Goal: Task Accomplishment & Management: Manage account settings

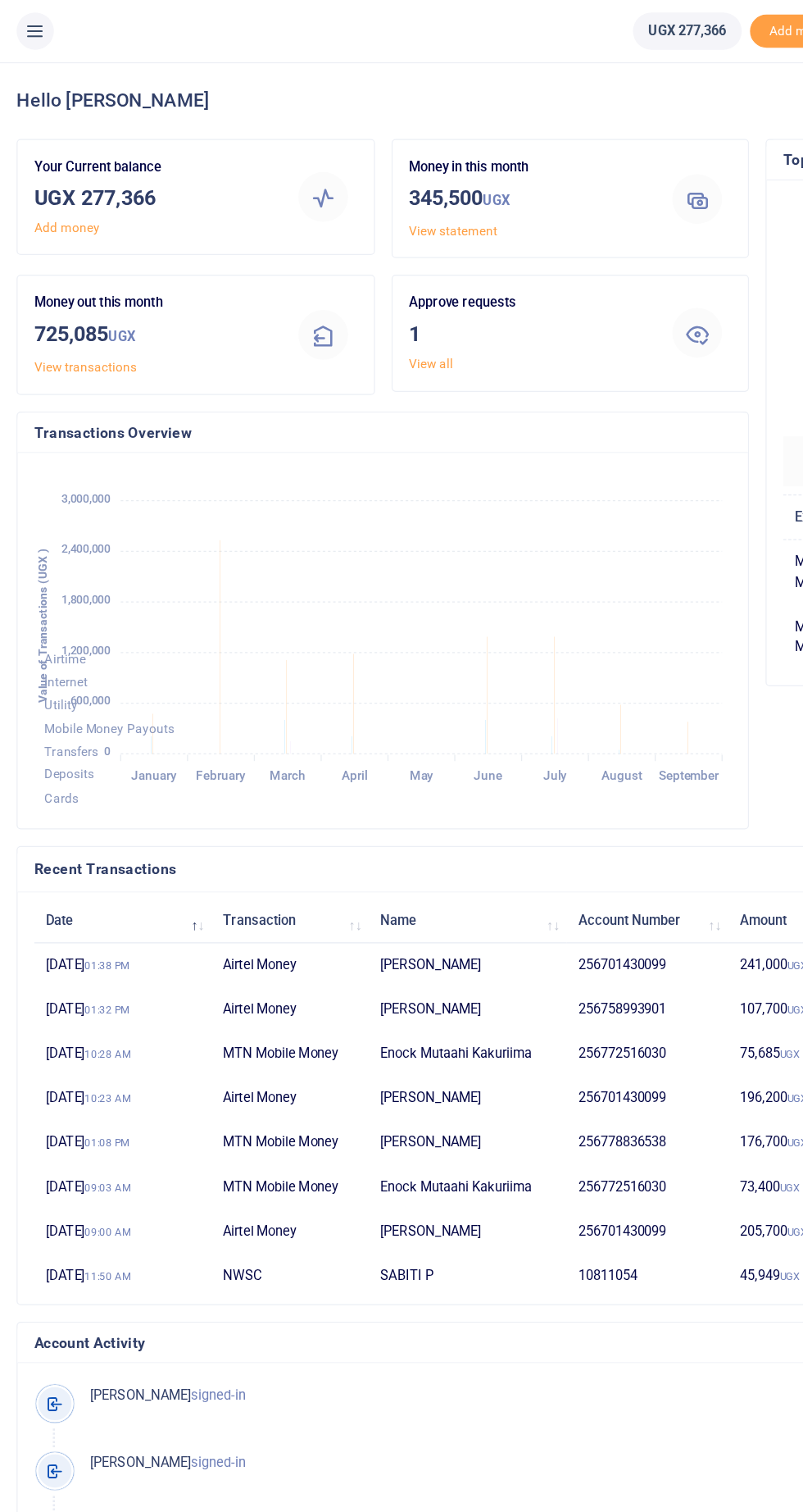
click at [29, 22] on icon at bounding box center [27, 24] width 17 height 18
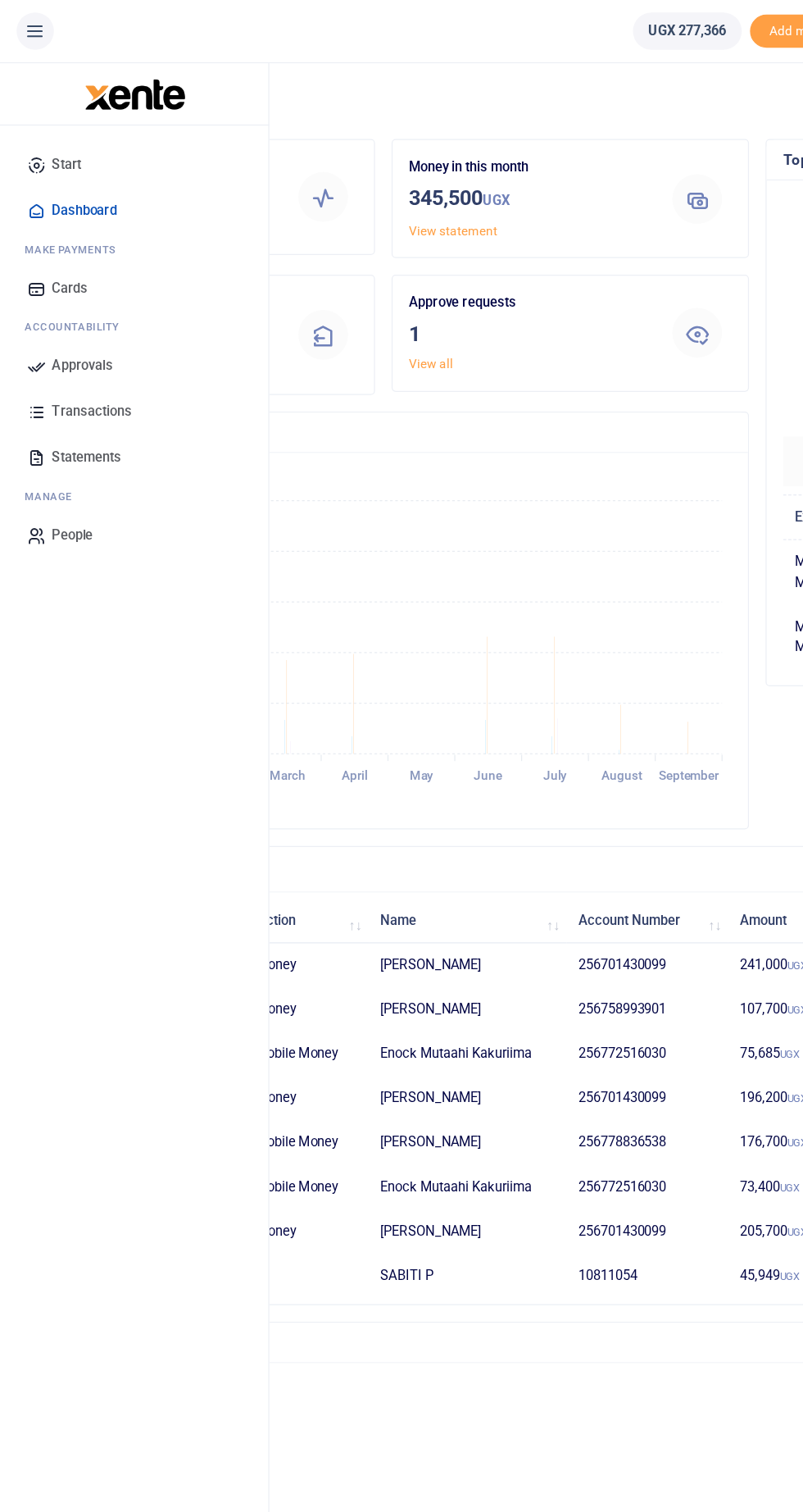
click at [66, 288] on span "Approvals" at bounding box center [65, 289] width 49 height 17
click at [63, 308] on link "Transactions" at bounding box center [106, 325] width 187 height 36
click at [41, 278] on link "Approvals" at bounding box center [106, 289] width 187 height 36
click at [65, 288] on span "Approvals" at bounding box center [65, 289] width 49 height 17
click at [370, 237] on p "Approve requests" at bounding box center [418, 240] width 189 height 18
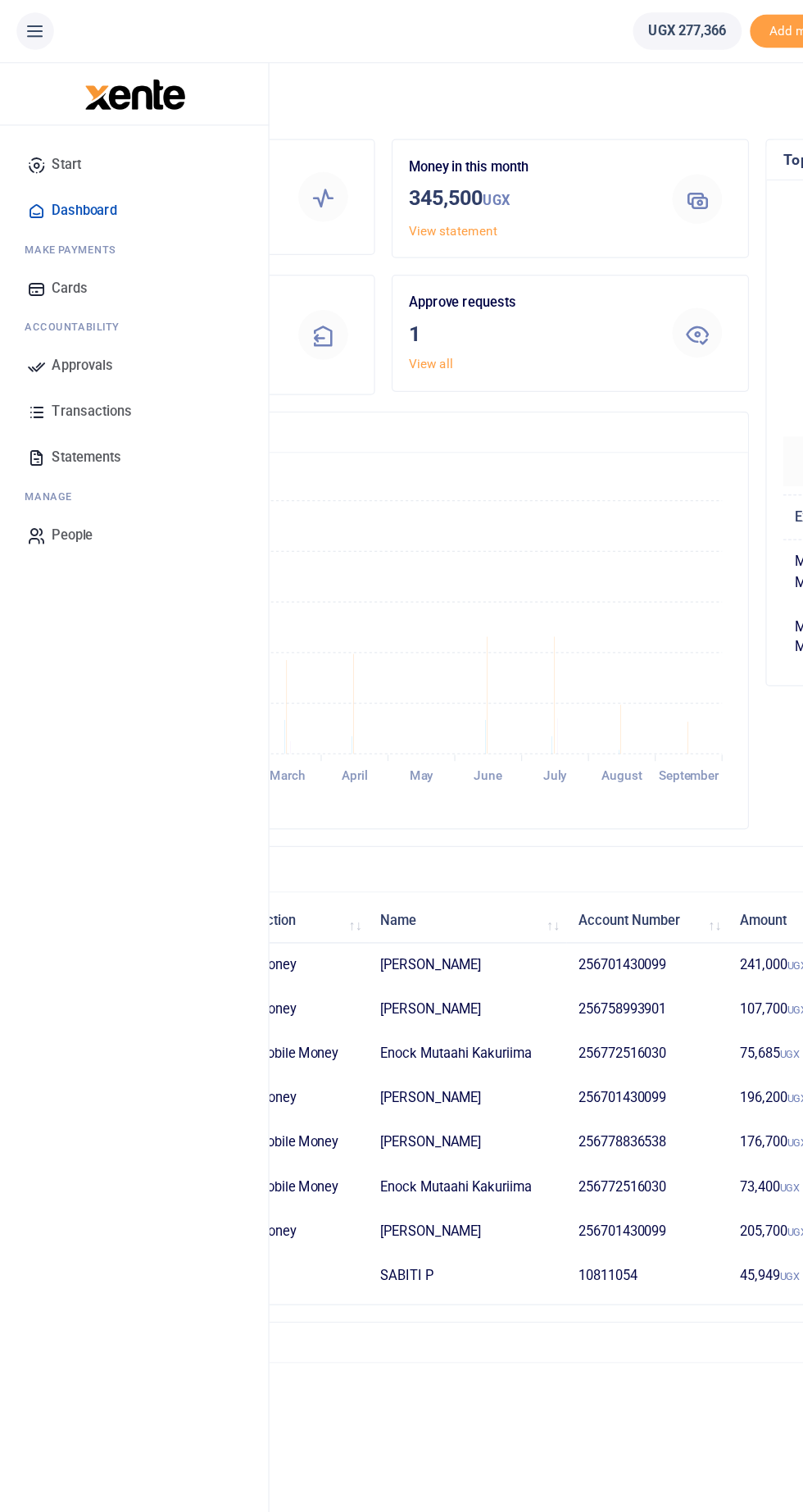
click at [373, 213] on div "Money in this month 345,500 UGX View statement" at bounding box center [452, 163] width 297 height 107
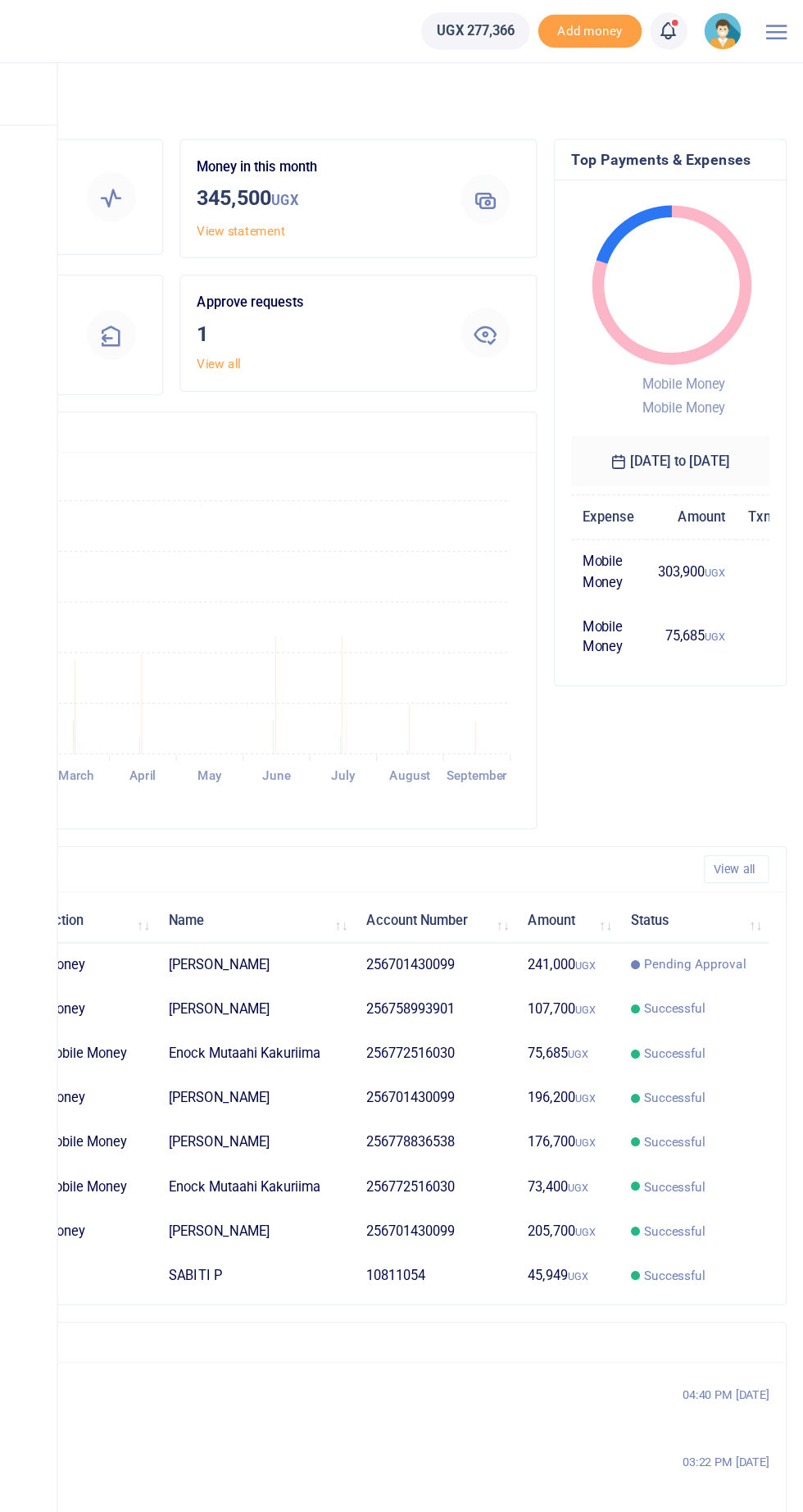
click at [338, 254] on h3 "1" at bounding box center [418, 264] width 189 height 24
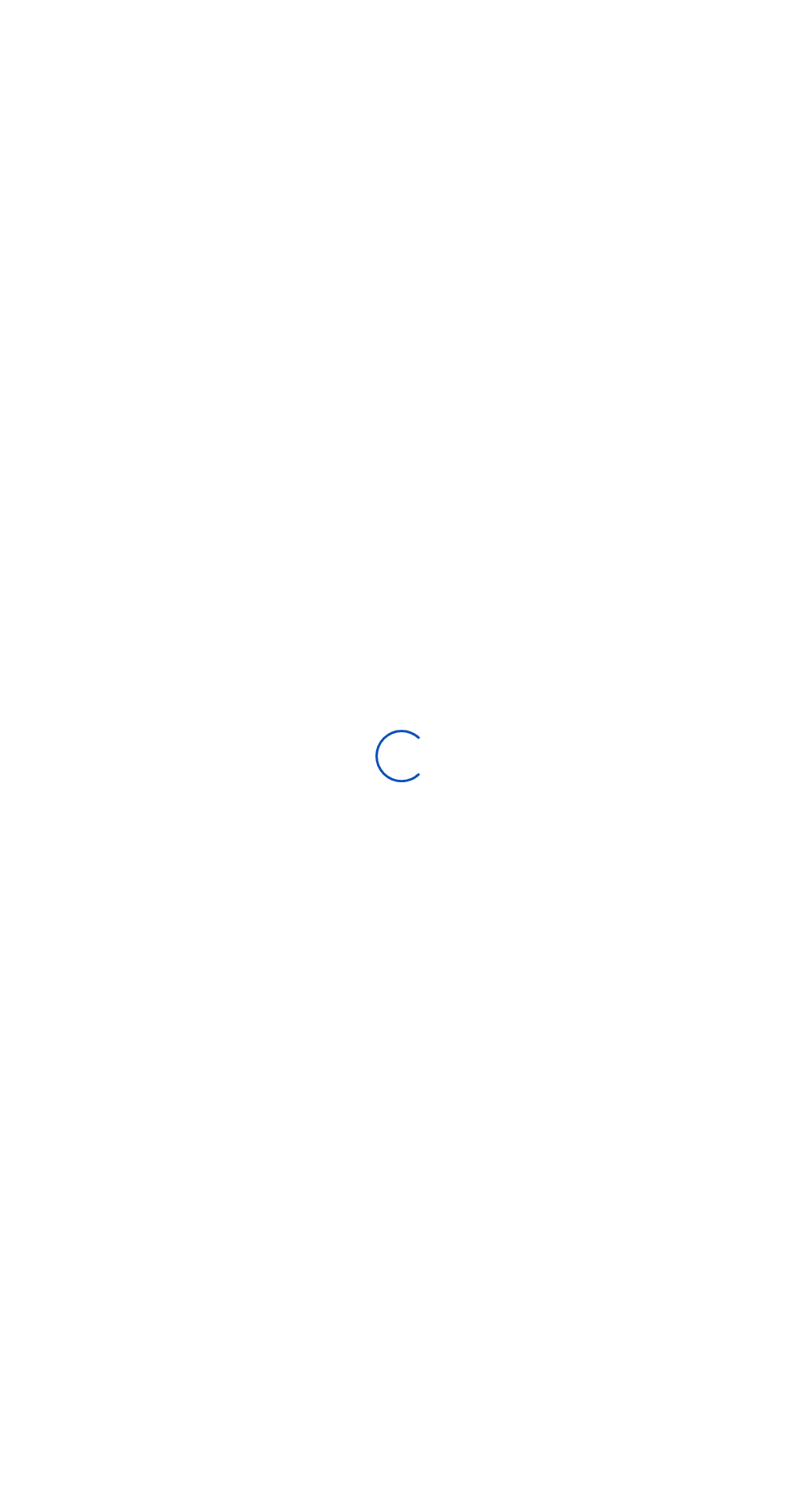
select select
type input "08/19/2025 - 09/17/2025"
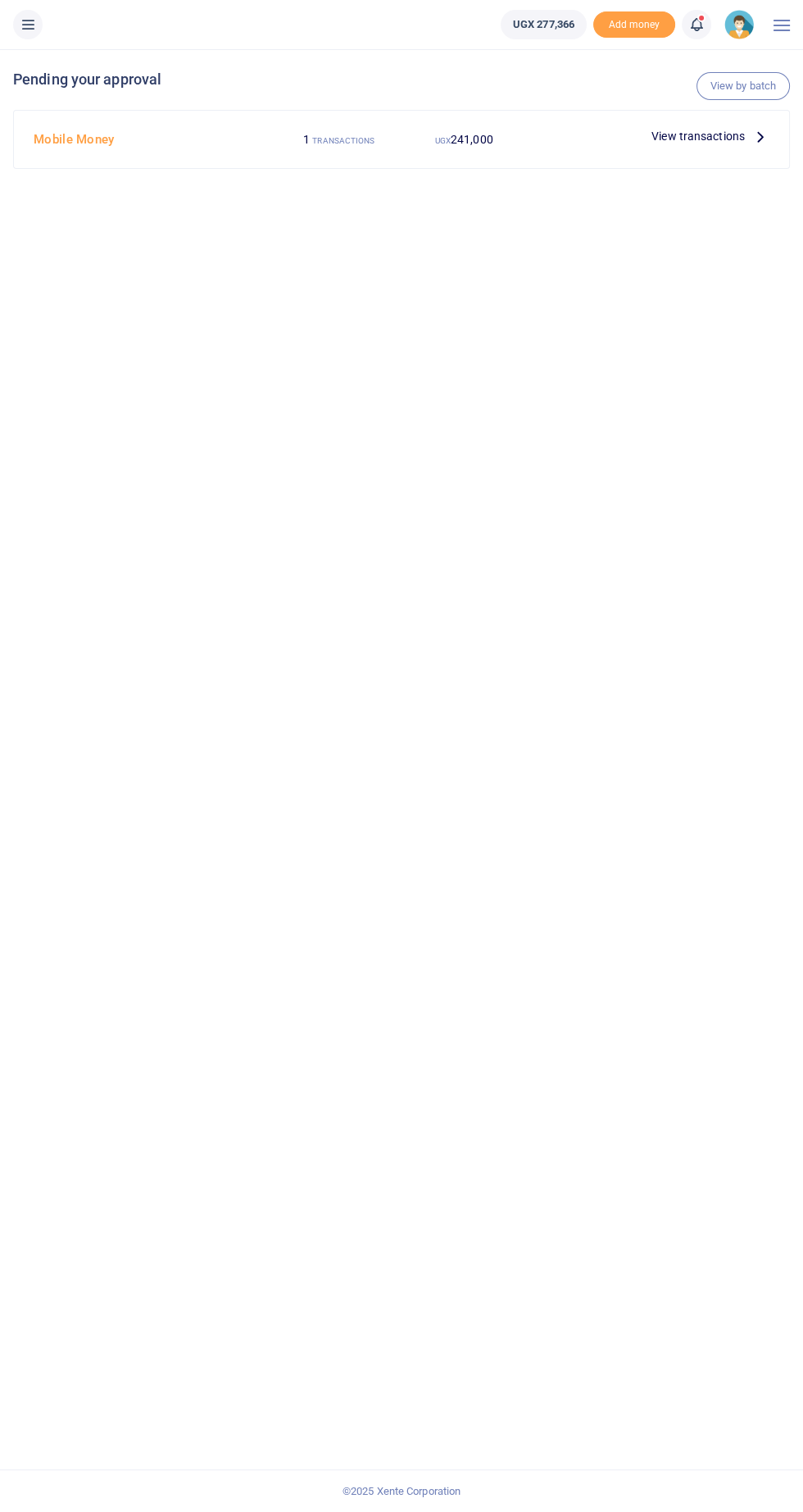
click at [761, 140] on icon at bounding box center [761, 136] width 18 height 18
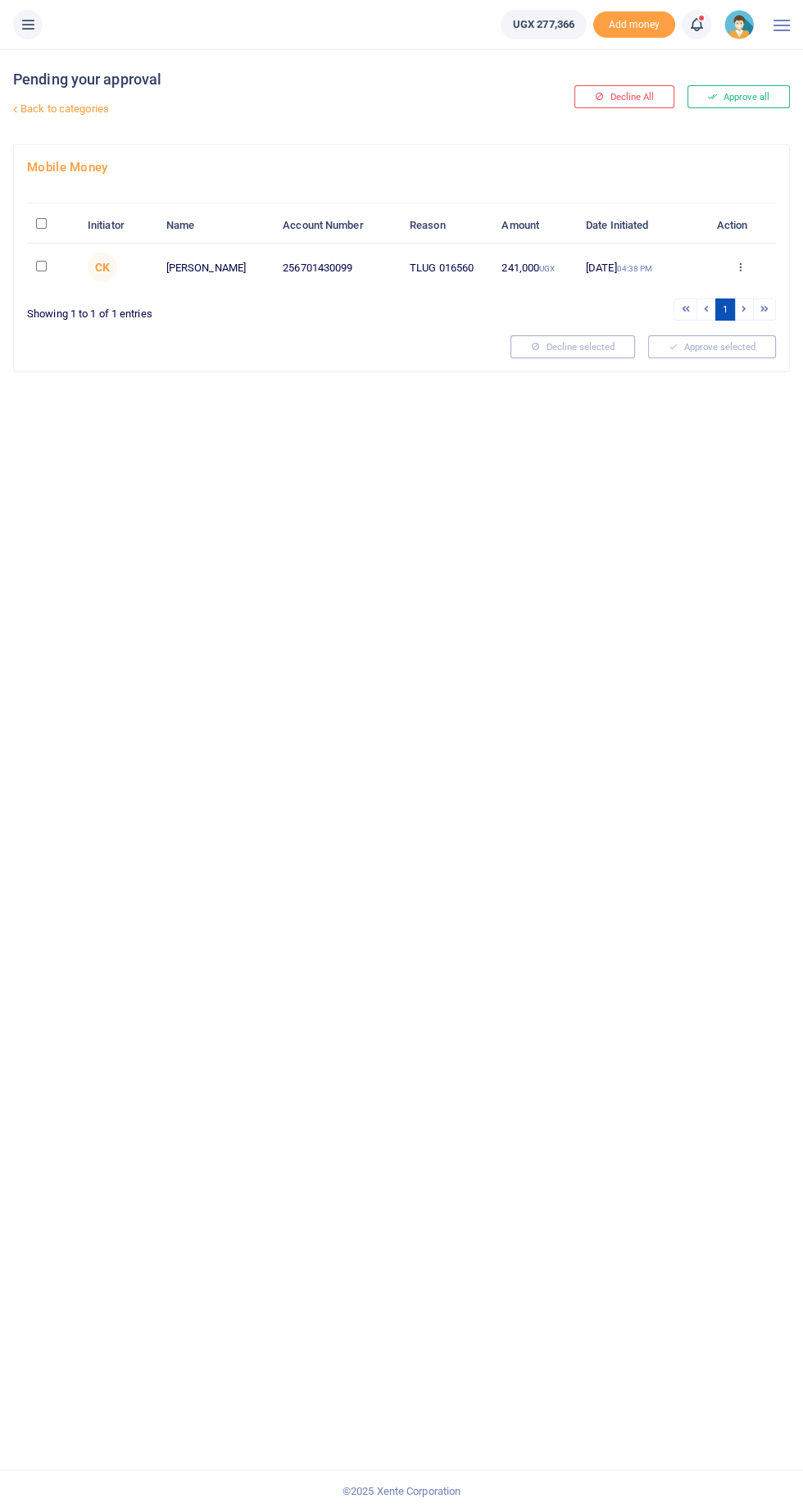
click at [42, 265] on input "checkbox" at bounding box center [41, 266] width 11 height 11
checkbox input "true"
click at [747, 351] on button "Approve selected (1)" at bounding box center [706, 346] width 140 height 22
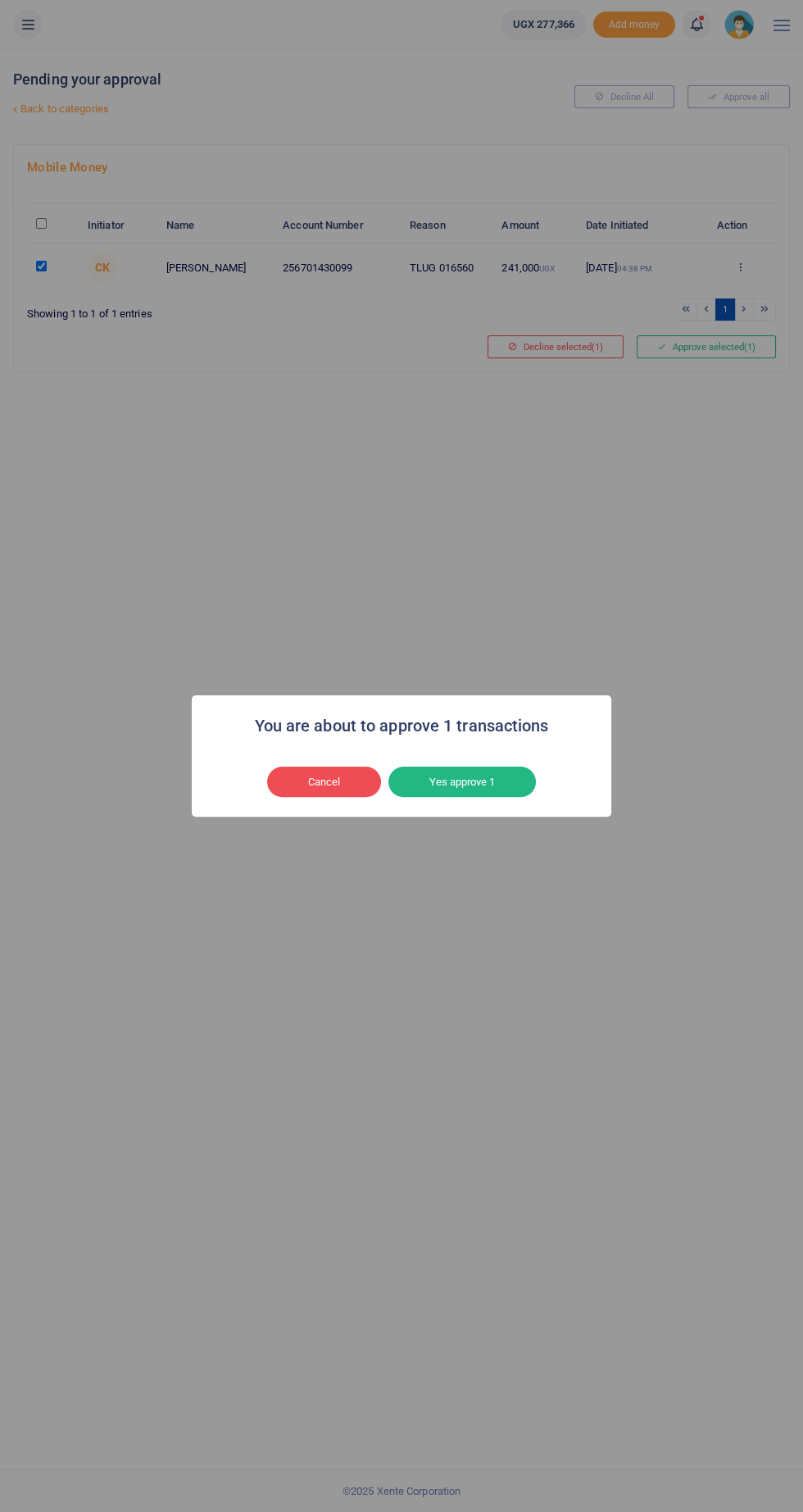
click at [492, 791] on button "Yes approve 1" at bounding box center [462, 782] width 148 height 31
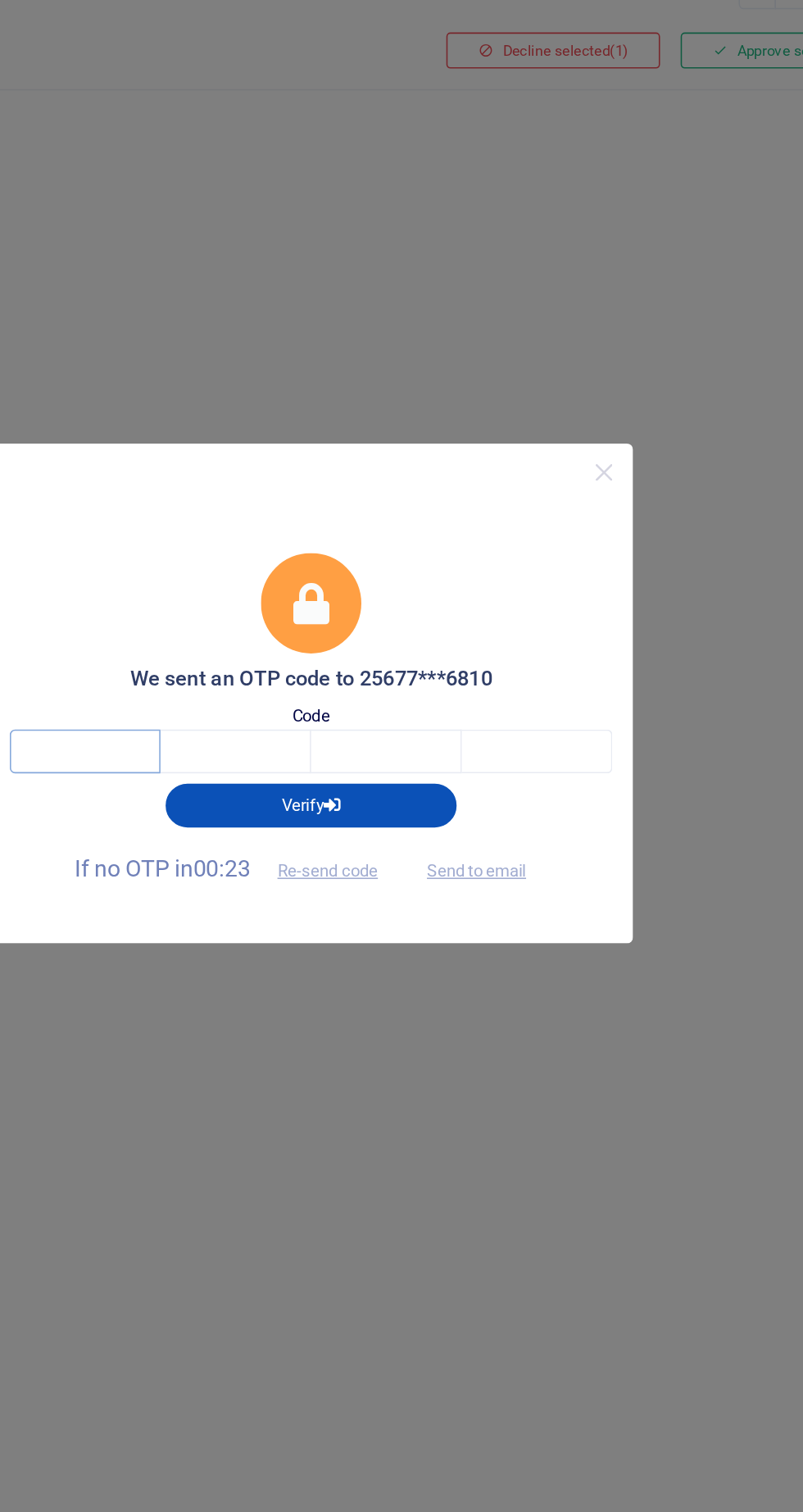
click at [236, 793] on input "text" at bounding box center [258, 792] width 96 height 28
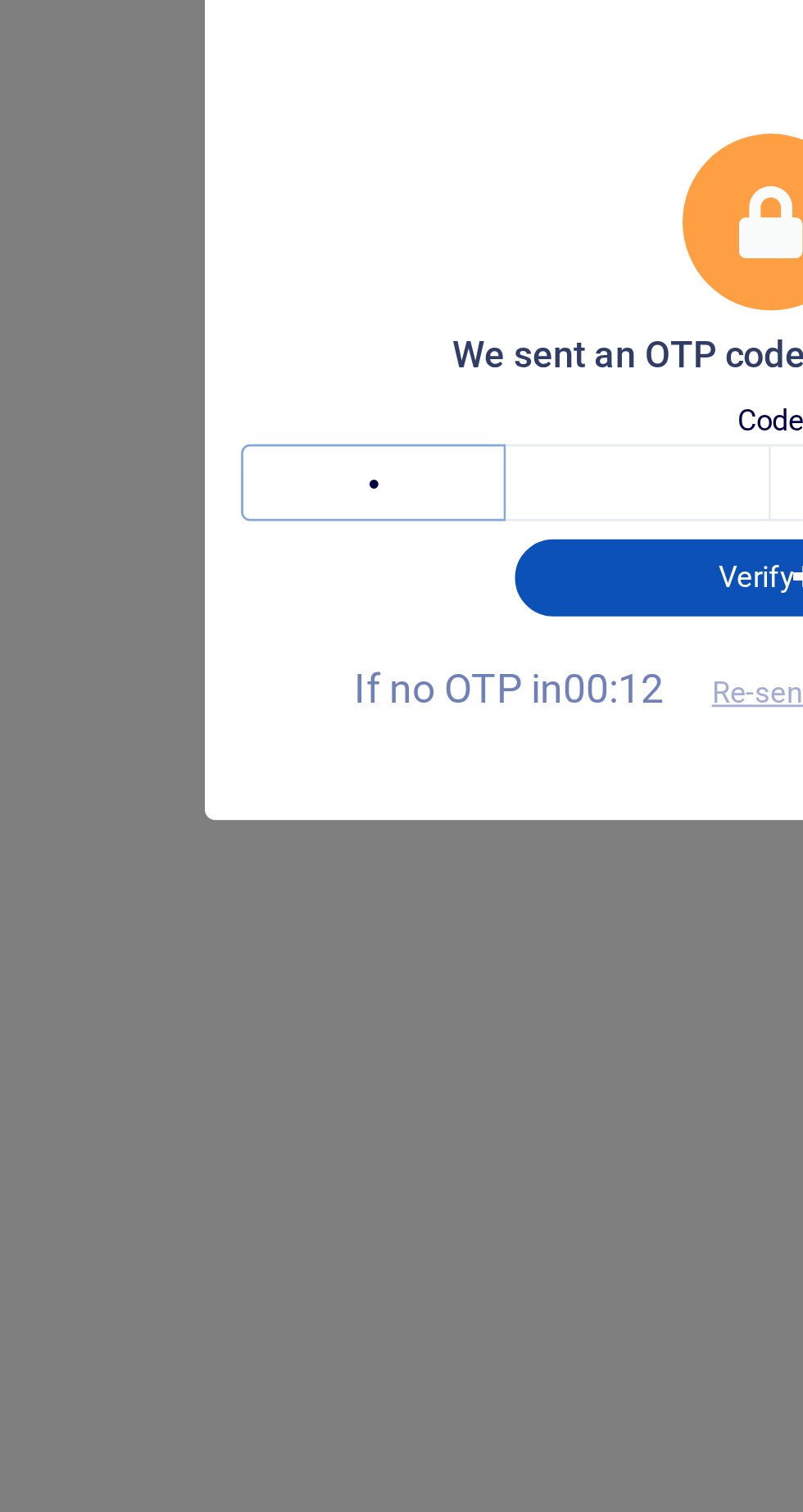
type input "2"
type input "7"
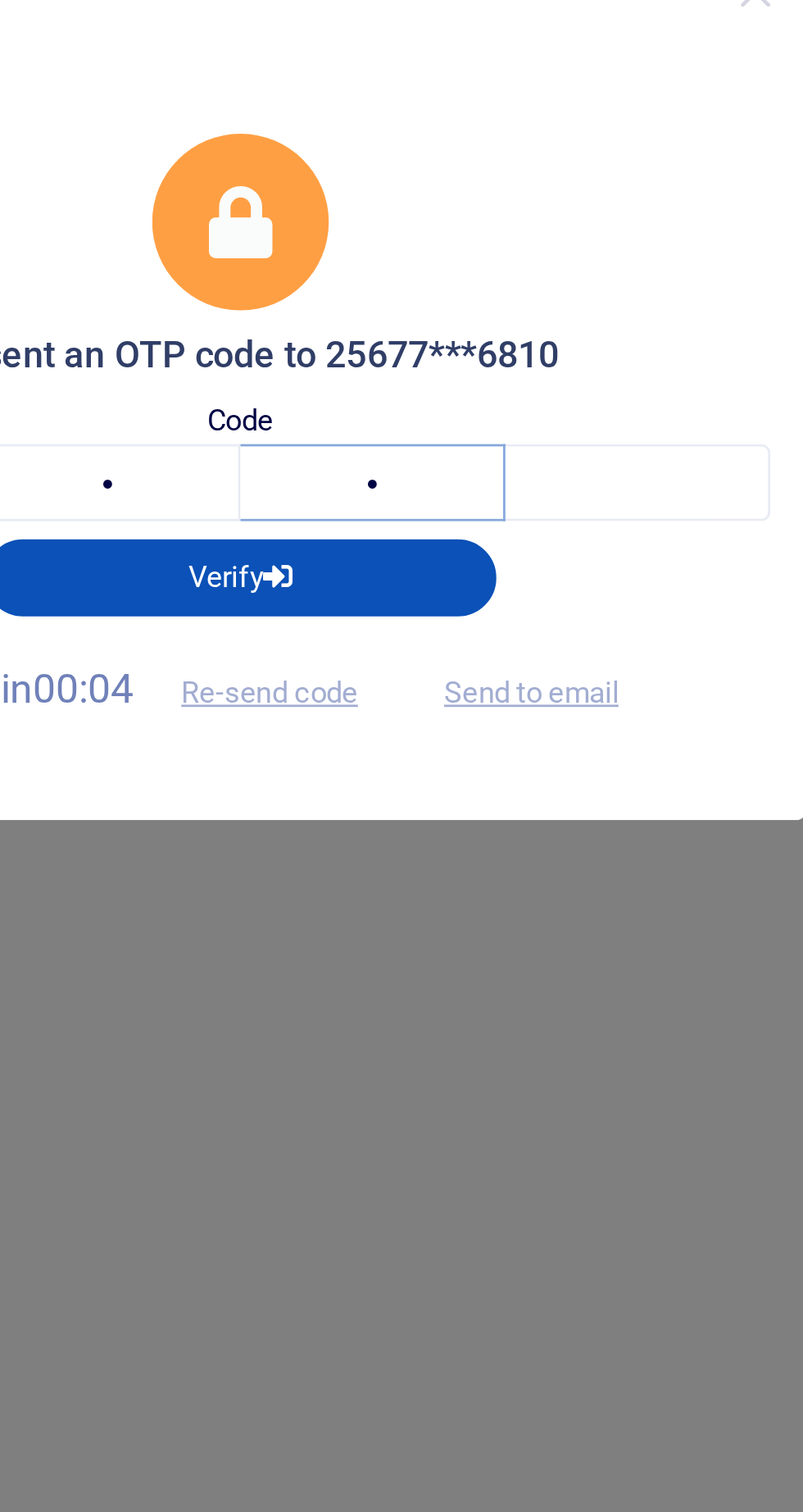
type input "6"
type input "W"
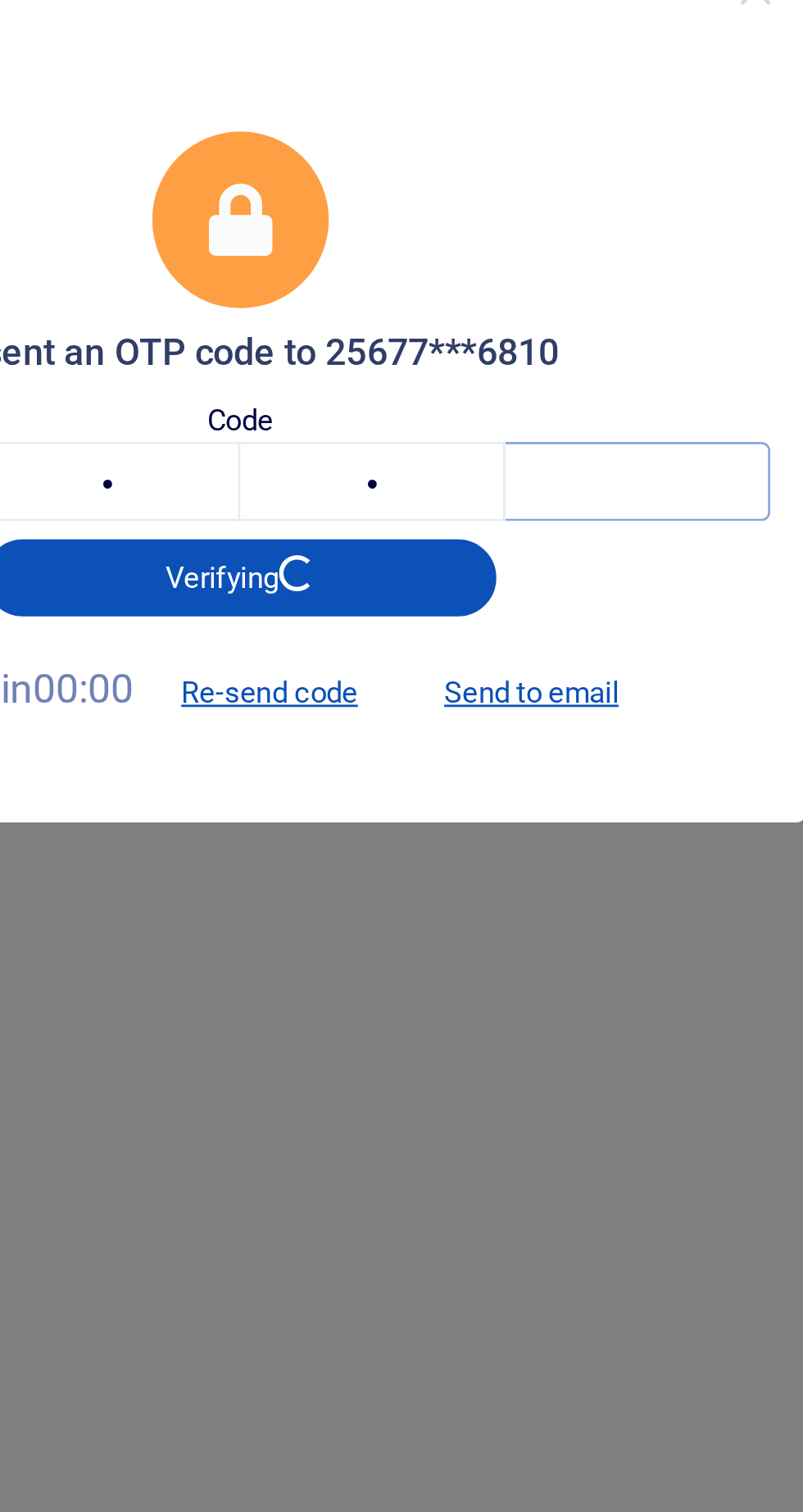
type input "2"
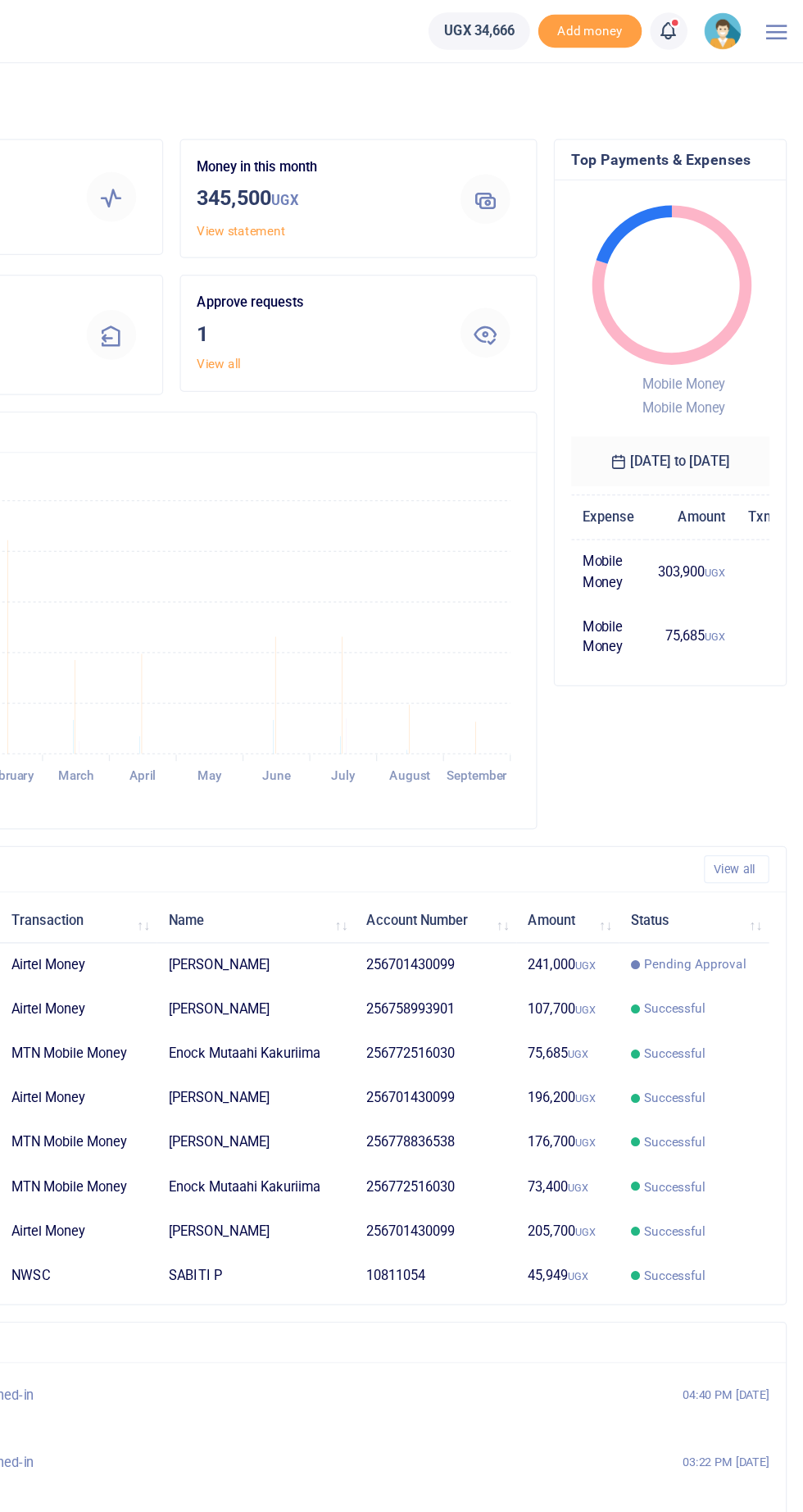
scroll to position [0, 1]
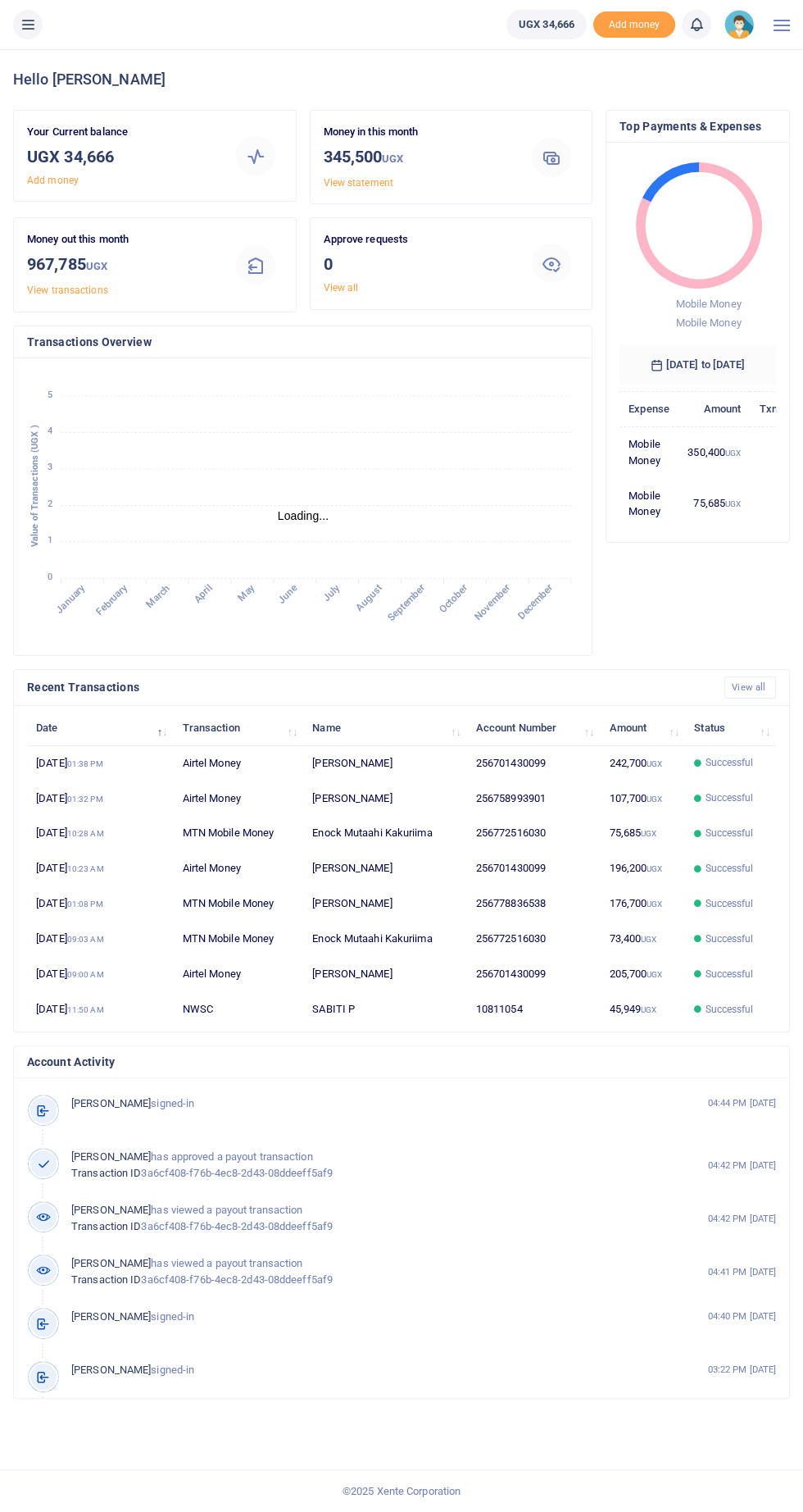
scroll to position [0, 1]
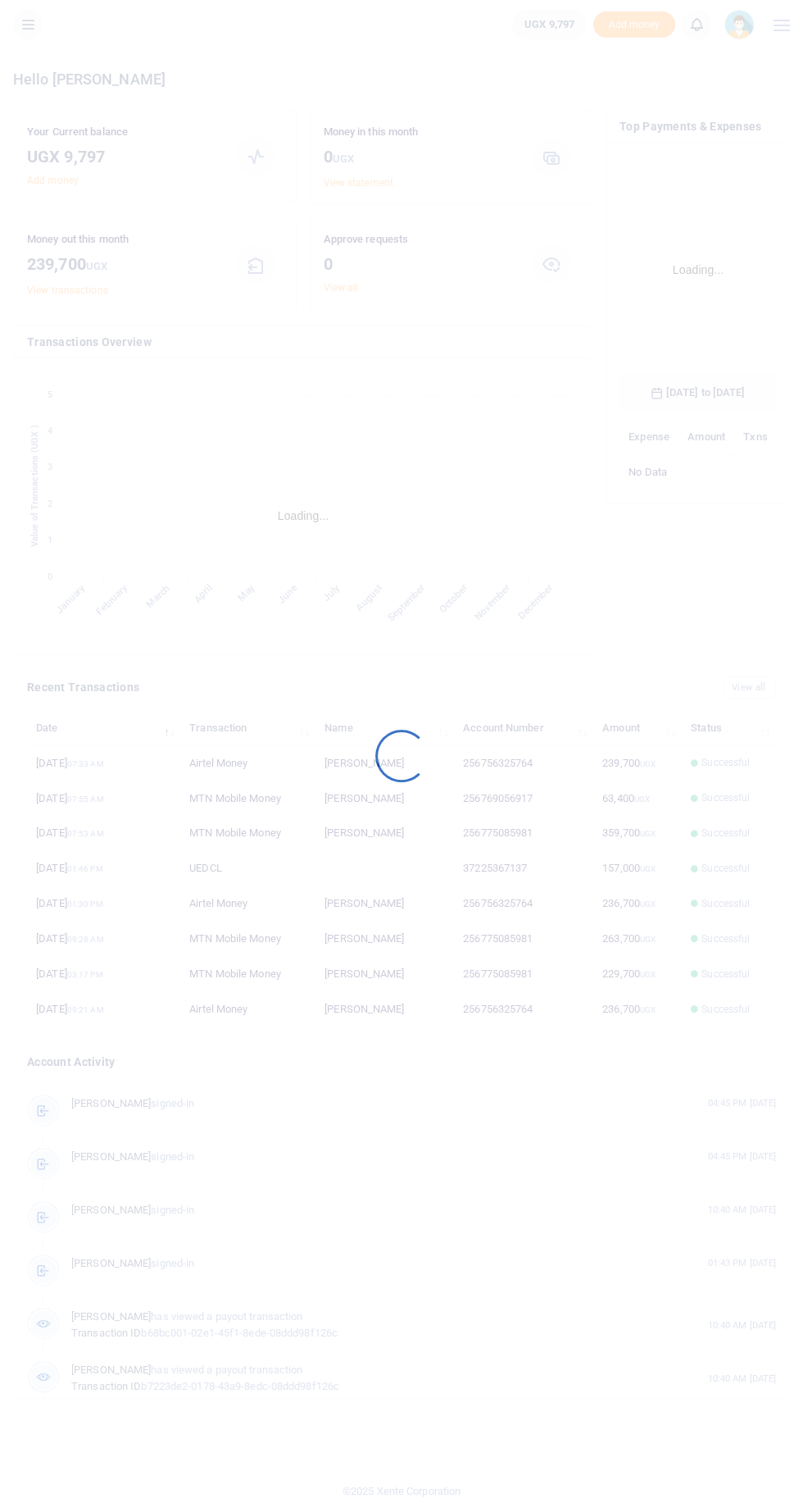
scroll to position [268, 156]
